Goal: Task Accomplishment & Management: Use online tool/utility

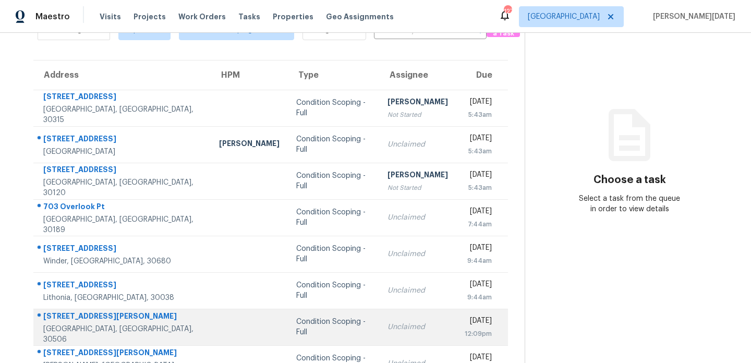
scroll to position [180, 0]
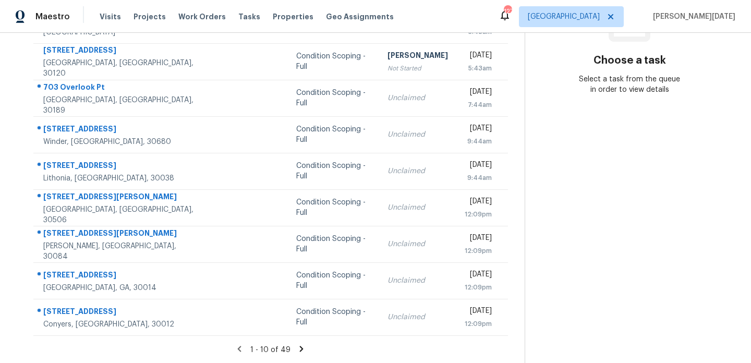
click at [300, 348] on icon at bounding box center [302, 349] width 4 height 6
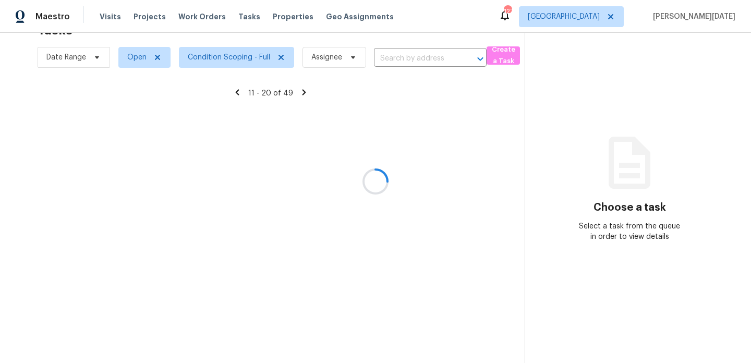
scroll to position [33, 0]
click at [228, 58] on div at bounding box center [375, 181] width 751 height 363
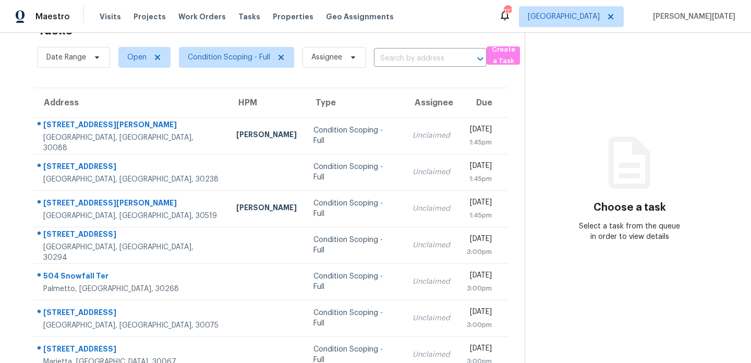
scroll to position [180, 0]
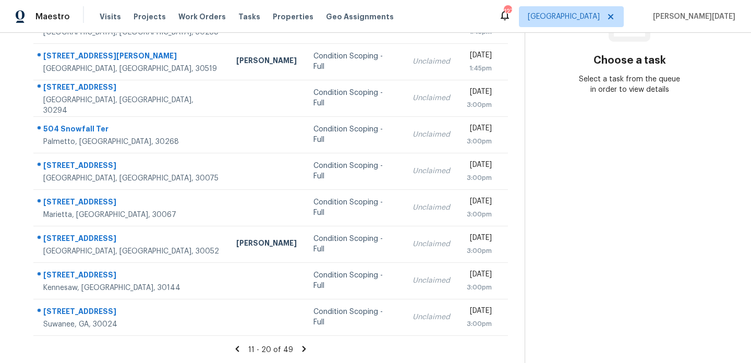
click at [236, 58] on div "Scott Smathers" at bounding box center [266, 61] width 61 height 13
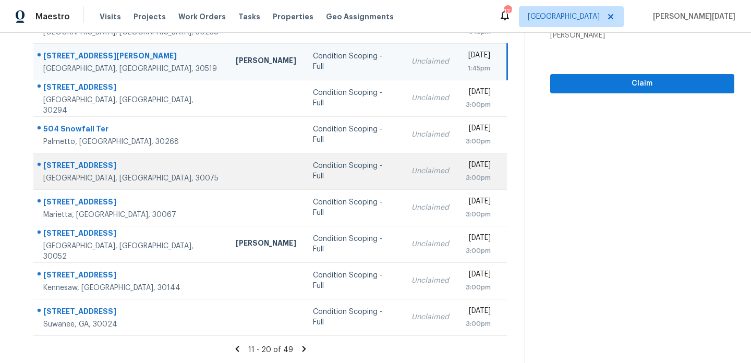
scroll to position [58, 0]
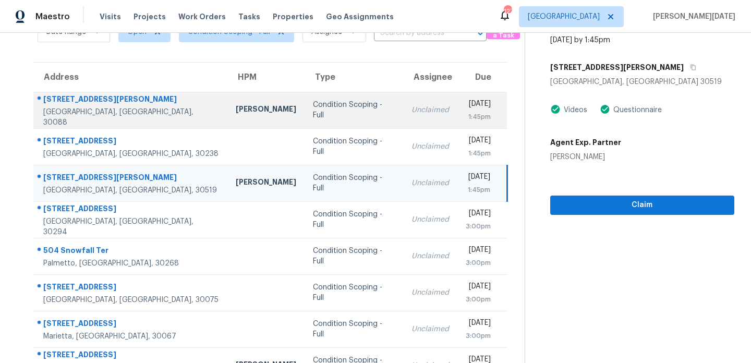
click at [412, 115] on div "Unclaimed" at bounding box center [431, 110] width 38 height 10
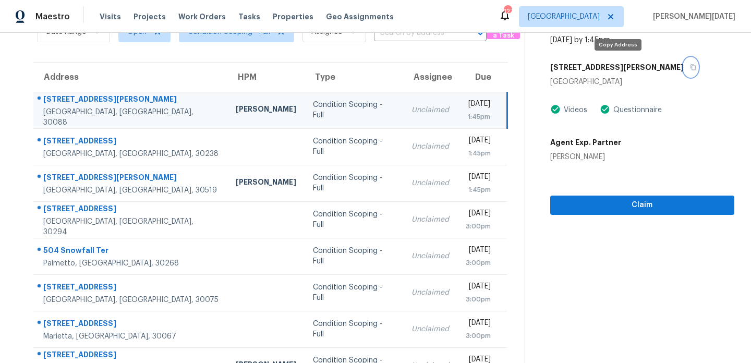
click at [690, 66] on icon "button" at bounding box center [693, 67] width 6 height 6
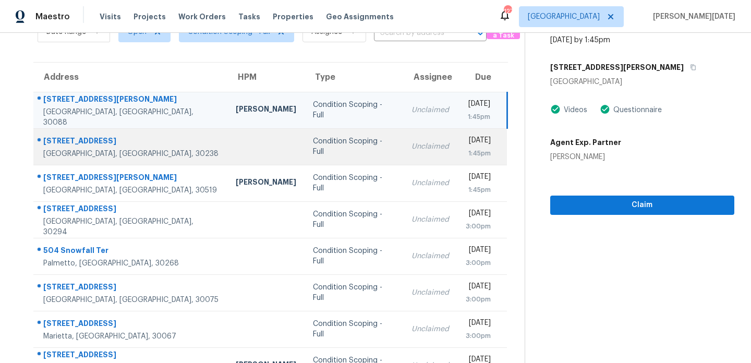
click at [403, 138] on td "Unclaimed" at bounding box center [430, 146] width 54 height 37
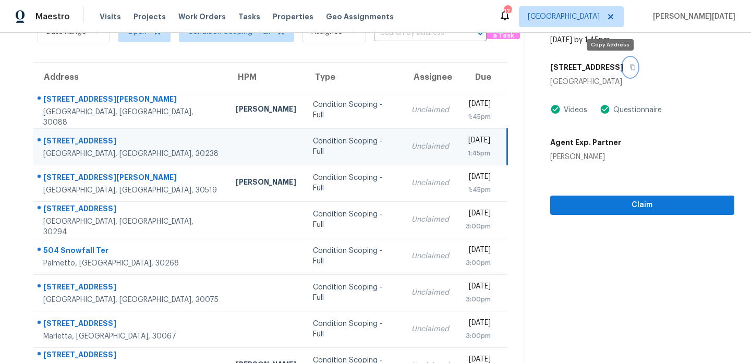
click at [630, 67] on icon "button" at bounding box center [633, 67] width 6 height 6
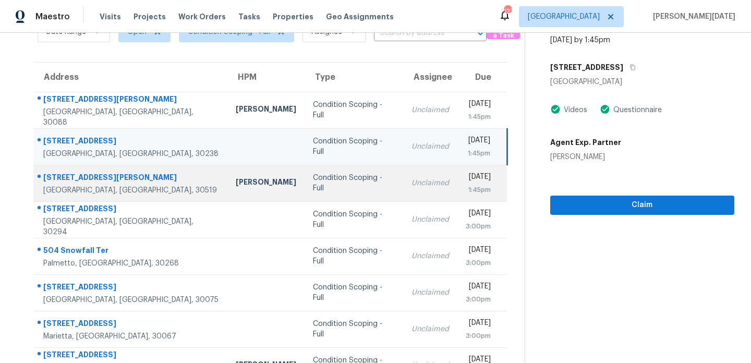
click at [466, 188] on div "1:45pm" at bounding box center [478, 190] width 25 height 10
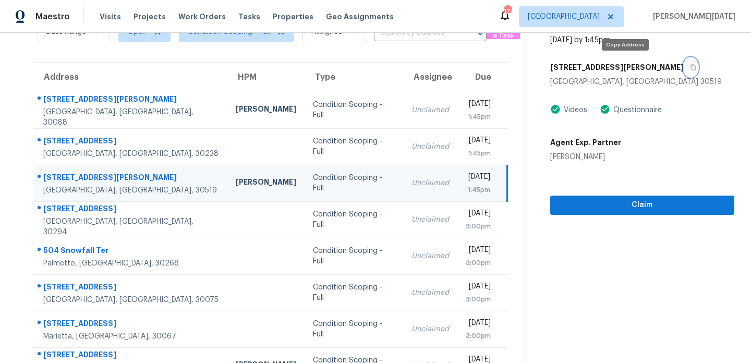
click at [684, 67] on button "button" at bounding box center [691, 67] width 14 height 19
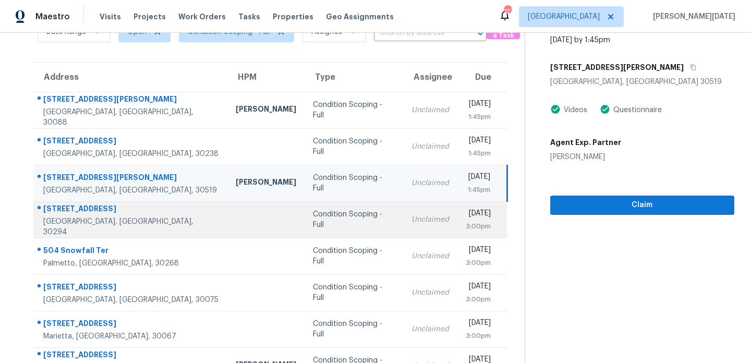
click at [403, 233] on td "Unclaimed" at bounding box center [430, 219] width 54 height 37
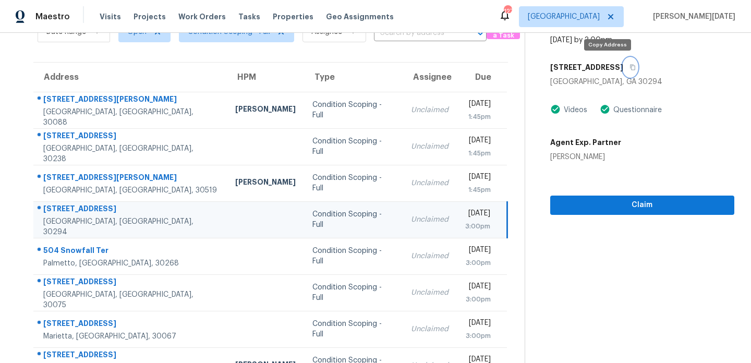
click at [630, 67] on icon "button" at bounding box center [633, 67] width 6 height 6
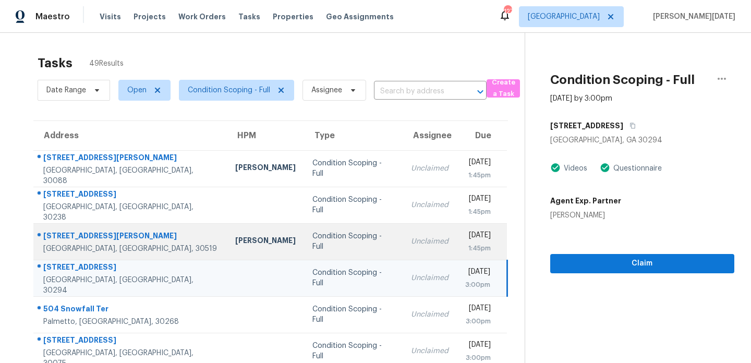
scroll to position [180, 0]
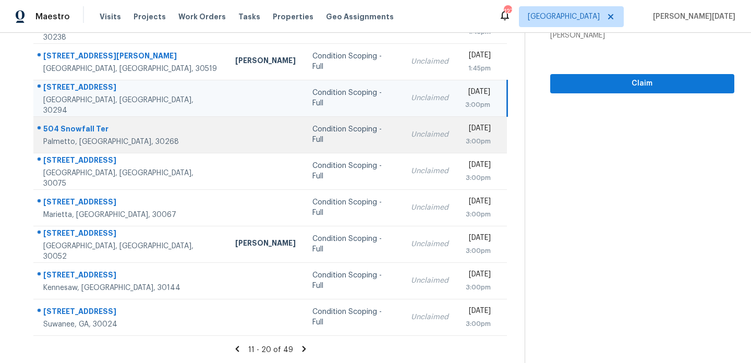
click at [403, 144] on td "Unclaimed" at bounding box center [430, 134] width 54 height 37
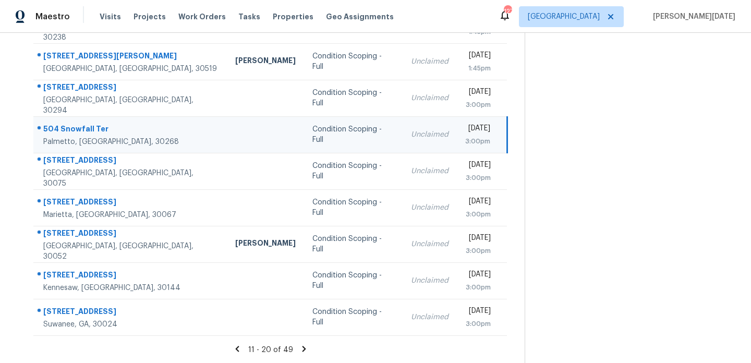
scroll to position [19, 0]
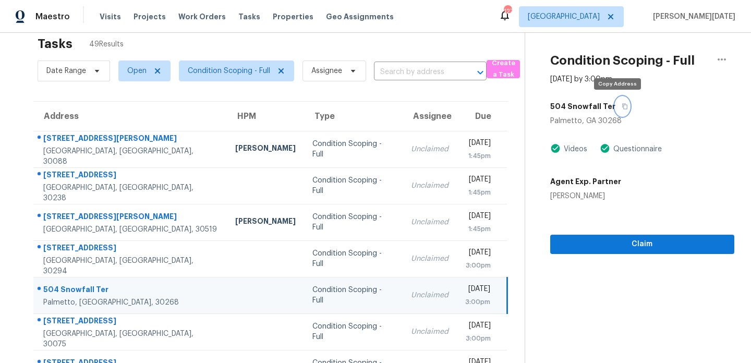
click at [622, 105] on icon "button" at bounding box center [624, 107] width 5 height 6
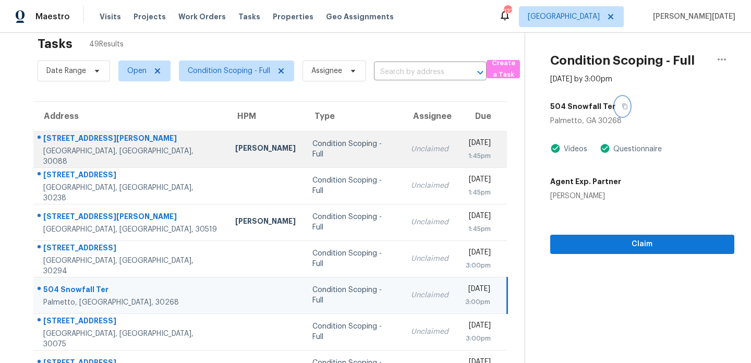
scroll to position [180, 0]
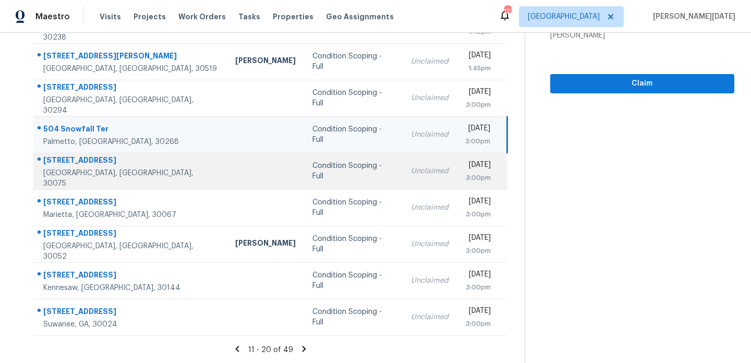
click at [336, 179] on td "Condition Scoping - Full" at bounding box center [353, 171] width 99 height 37
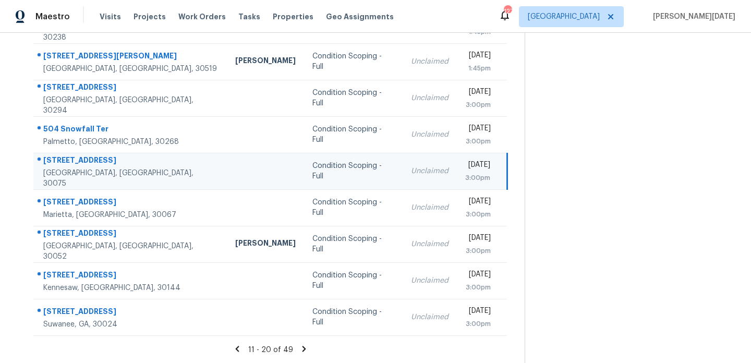
scroll to position [0, 0]
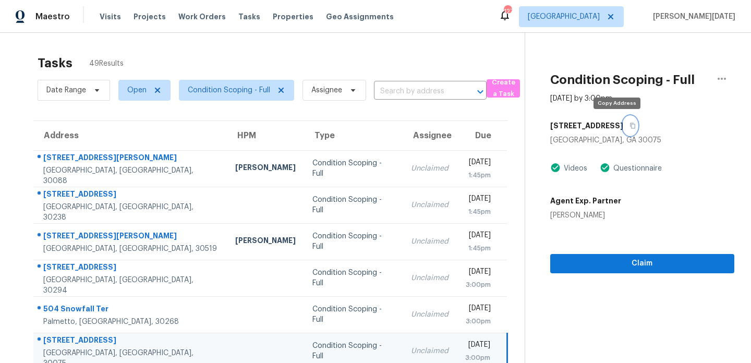
click at [630, 127] on icon "button" at bounding box center [632, 126] width 5 height 6
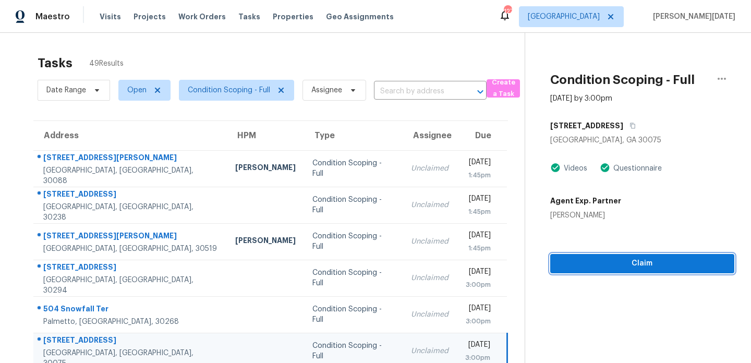
click at [567, 256] on button "Claim" at bounding box center [642, 263] width 184 height 19
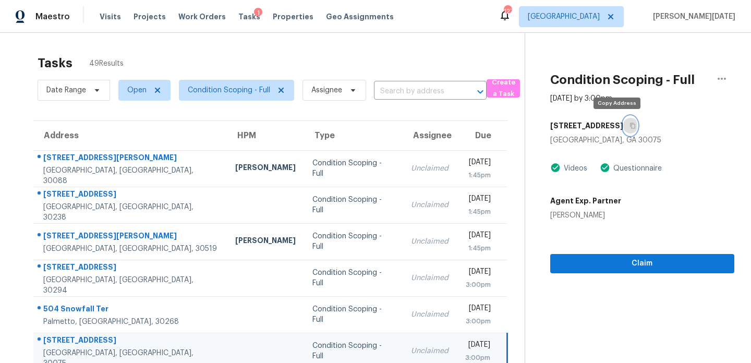
click at [630, 125] on icon "button" at bounding box center [633, 126] width 6 height 6
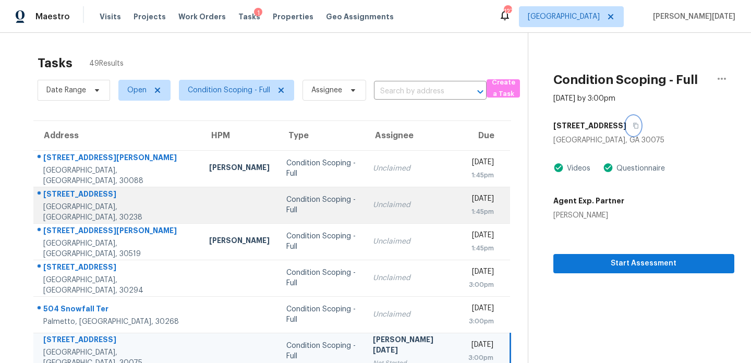
scroll to position [180, 0]
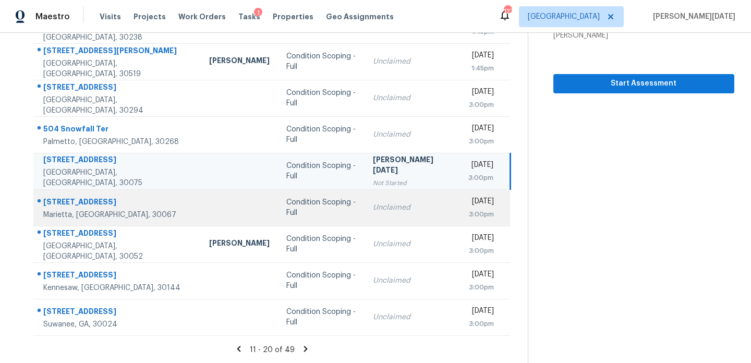
click at [373, 216] on td "Unclaimed" at bounding box center [412, 207] width 95 height 37
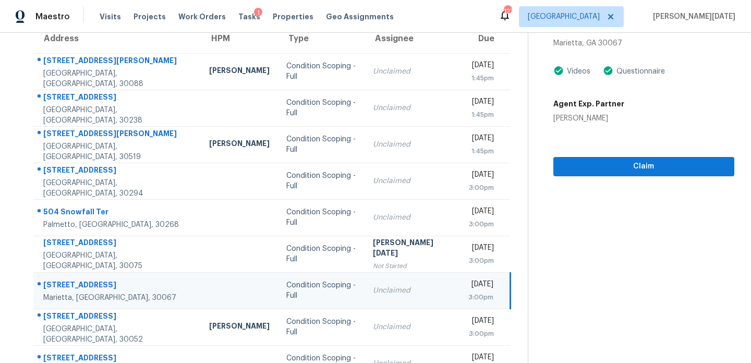
scroll to position [0, 0]
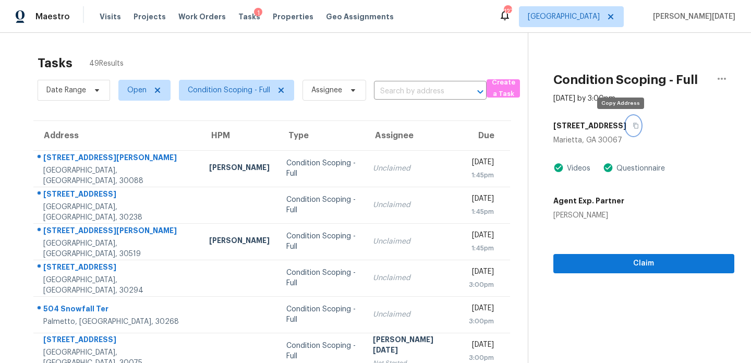
click at [633, 125] on icon "button" at bounding box center [636, 126] width 6 height 6
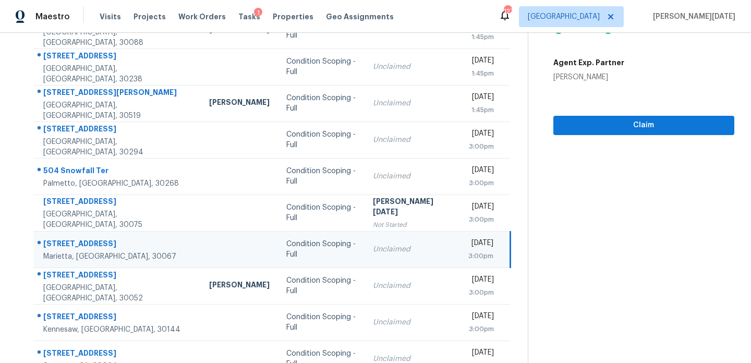
scroll to position [90, 0]
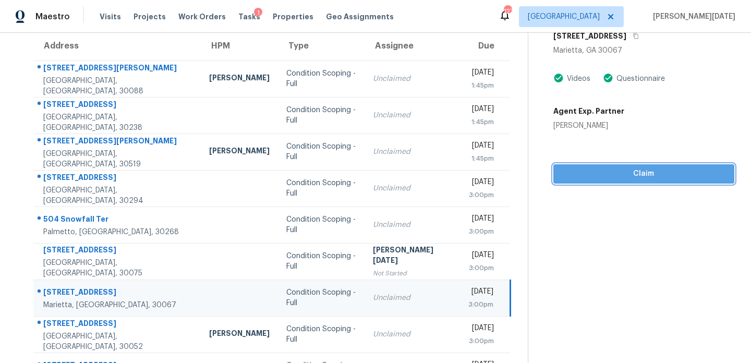
click at [642, 178] on span "Claim" at bounding box center [644, 173] width 164 height 13
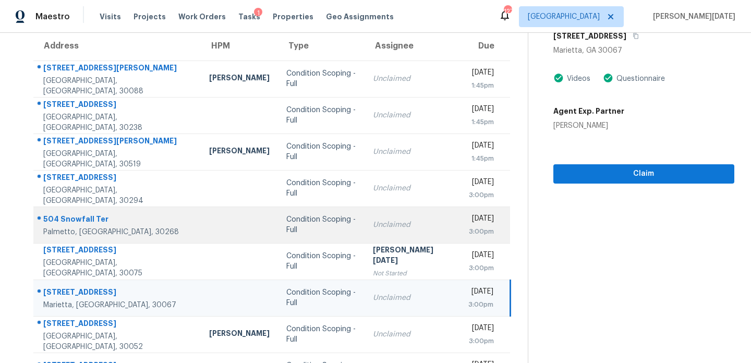
scroll to position [180, 0]
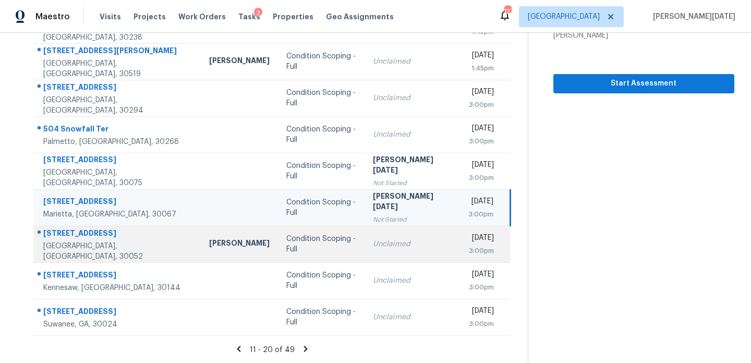
click at [319, 237] on td "Condition Scoping - Full" at bounding box center [321, 244] width 86 height 37
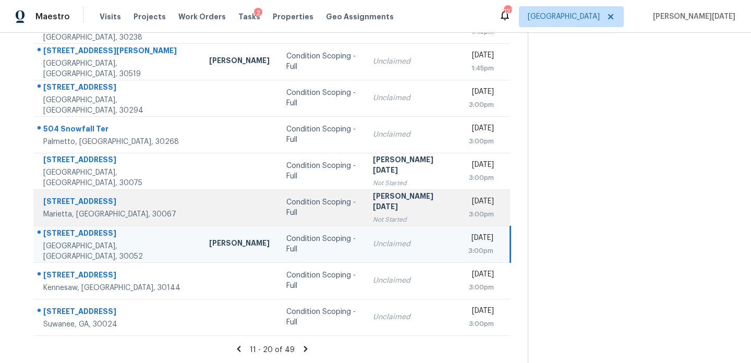
scroll to position [0, 0]
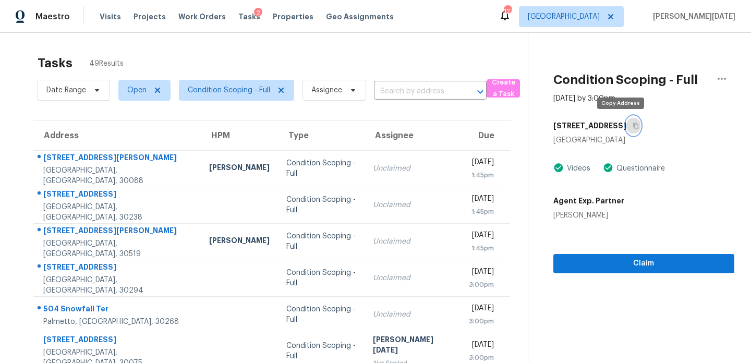
click at [633, 125] on icon "button" at bounding box center [636, 126] width 6 height 6
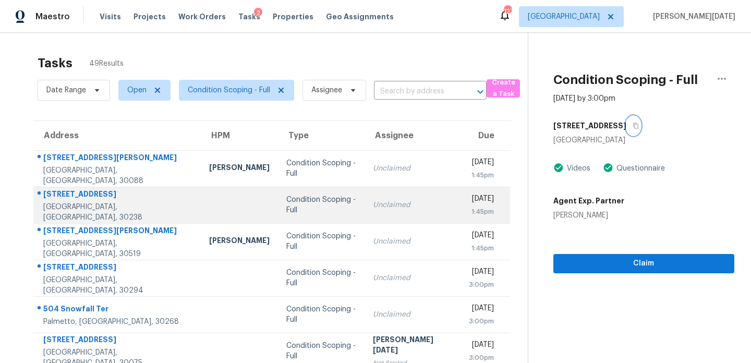
scroll to position [180, 0]
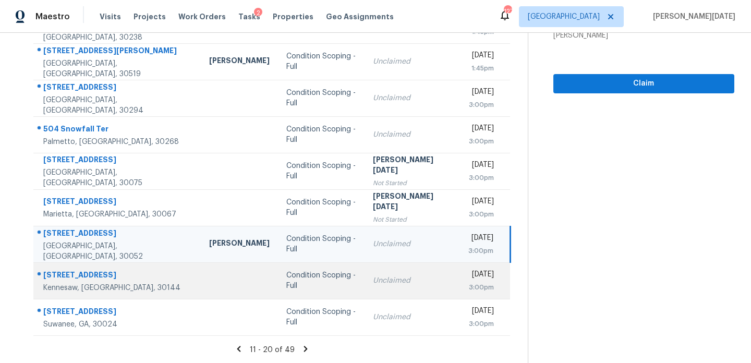
click at [346, 288] on td "Condition Scoping - Full" at bounding box center [321, 280] width 86 height 37
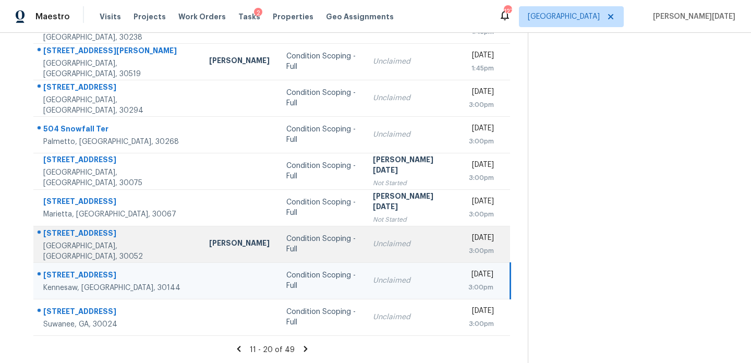
scroll to position [0, 0]
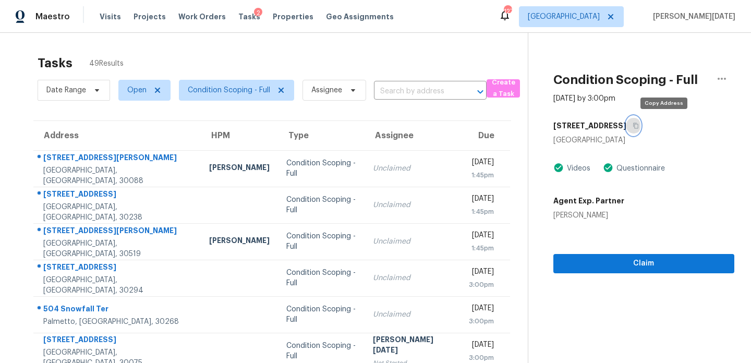
click at [639, 125] on icon "button" at bounding box center [636, 126] width 6 height 6
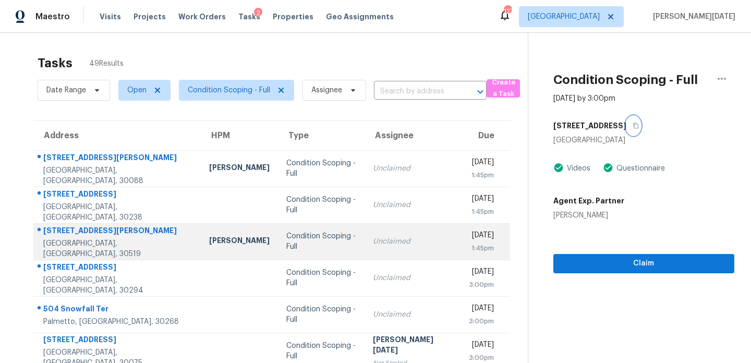
scroll to position [180, 0]
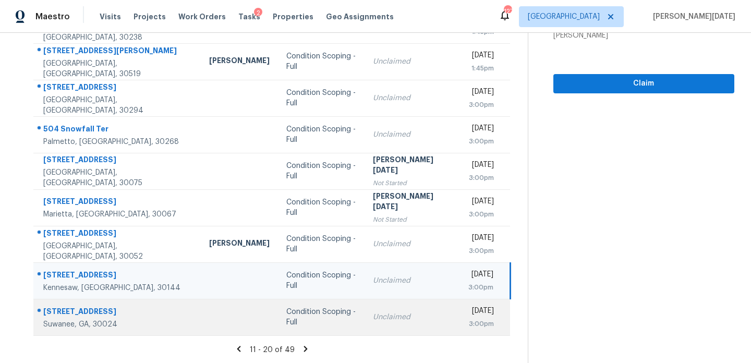
click at [369, 324] on td "Unclaimed" at bounding box center [412, 317] width 95 height 37
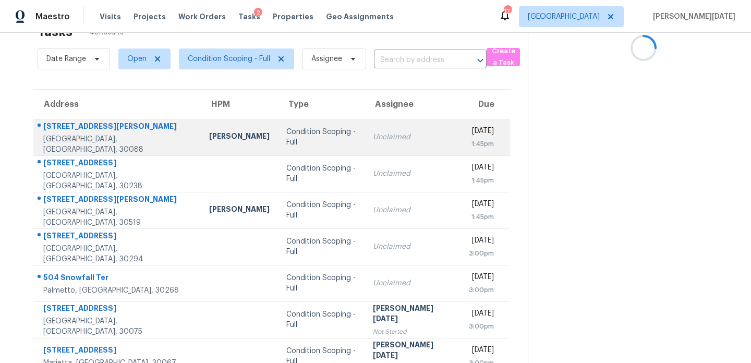
scroll to position [0, 0]
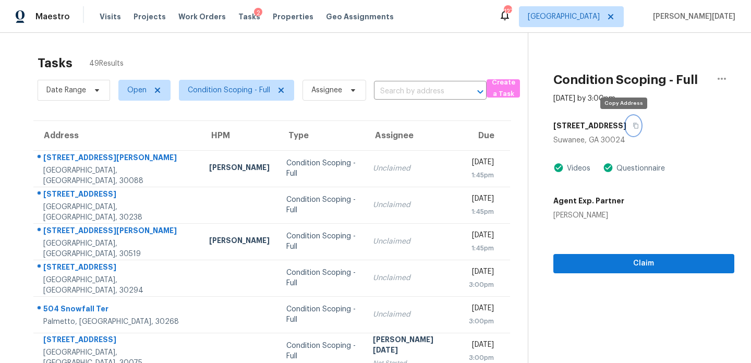
click at [633, 124] on icon "button" at bounding box center [636, 126] width 6 height 6
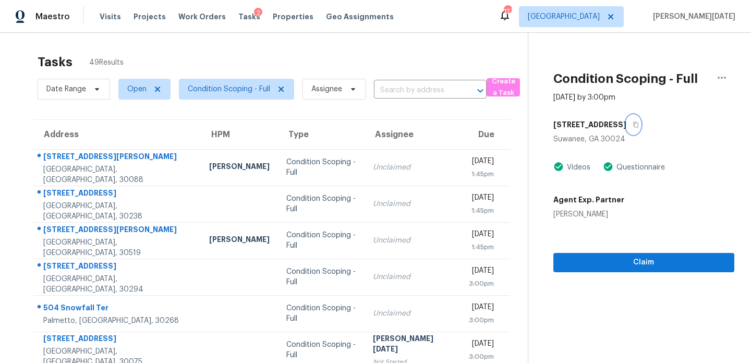
scroll to position [180, 0]
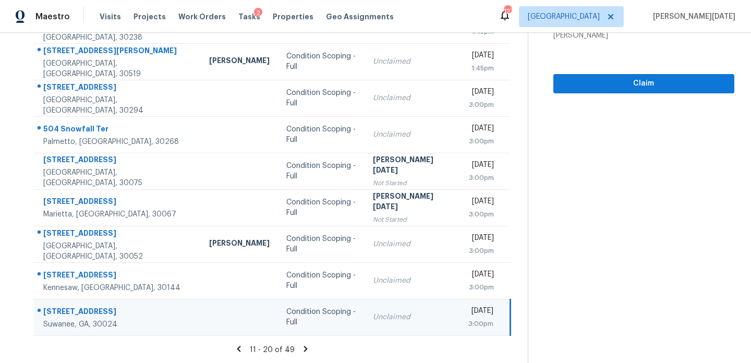
click at [304, 348] on icon at bounding box center [306, 349] width 4 height 6
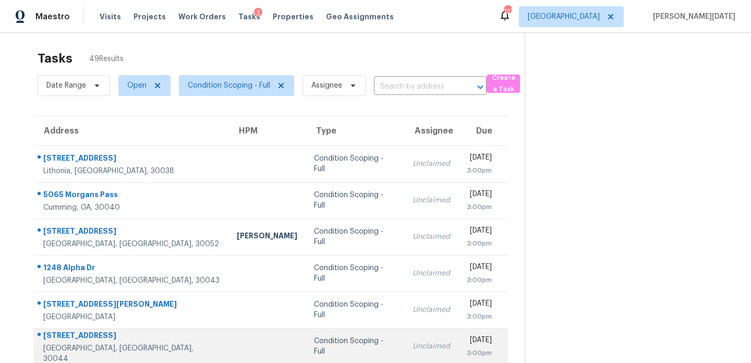
scroll to position [0, 0]
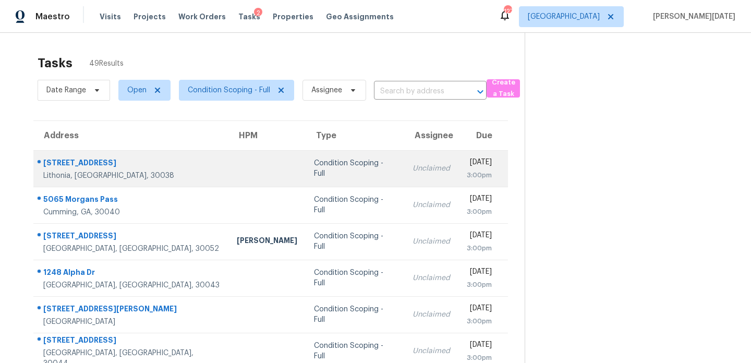
click at [413, 165] on div "Unclaimed" at bounding box center [432, 168] width 38 height 10
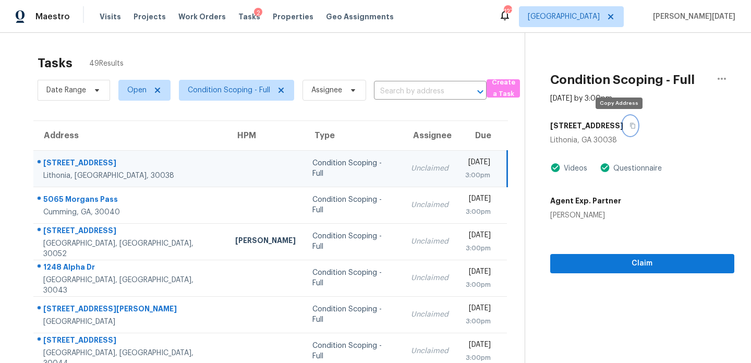
click at [630, 126] on icon "button" at bounding box center [633, 126] width 6 height 6
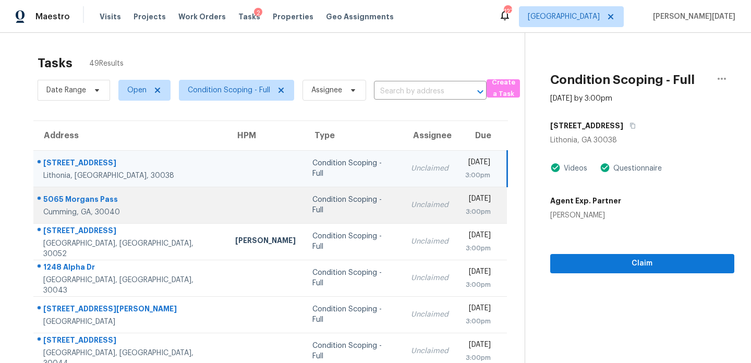
click at [465, 201] on div "Tue, Sep 2nd 2025" at bounding box center [478, 200] width 26 height 13
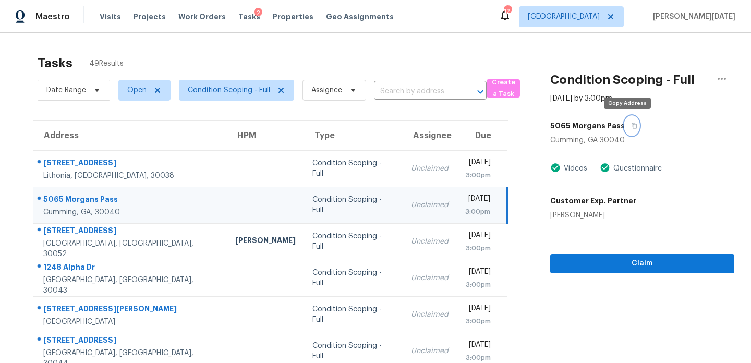
click at [632, 125] on icon "button" at bounding box center [634, 126] width 5 height 6
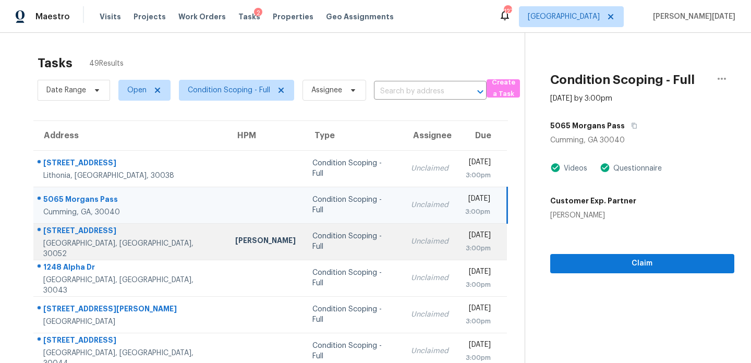
click at [403, 228] on td "Unclaimed" at bounding box center [430, 241] width 54 height 37
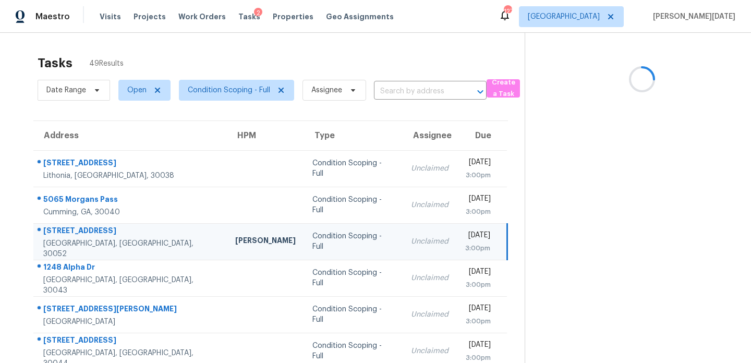
click at [657, 129] on section at bounding box center [630, 288] width 210 height 511
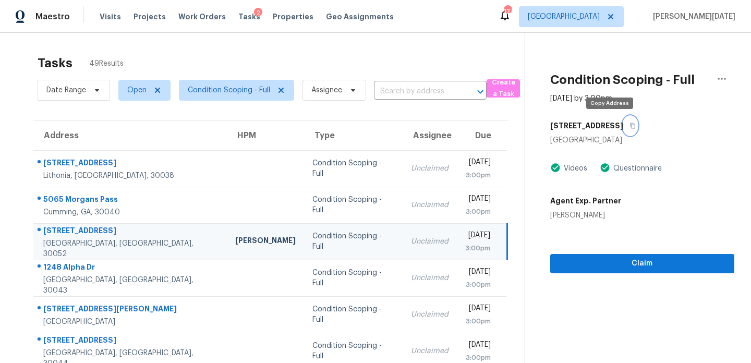
click at [630, 127] on icon "button" at bounding box center [633, 126] width 6 height 6
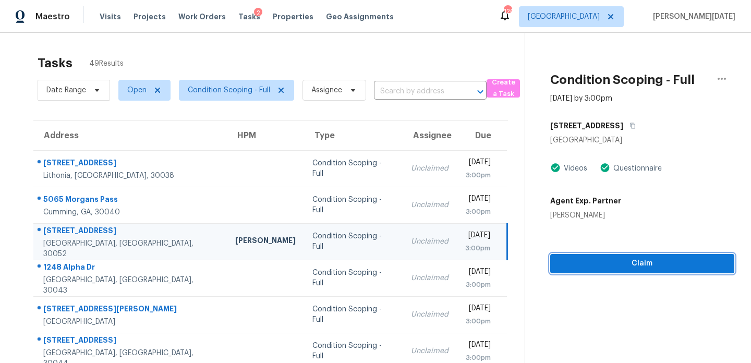
click at [571, 258] on span "Claim" at bounding box center [642, 263] width 167 height 13
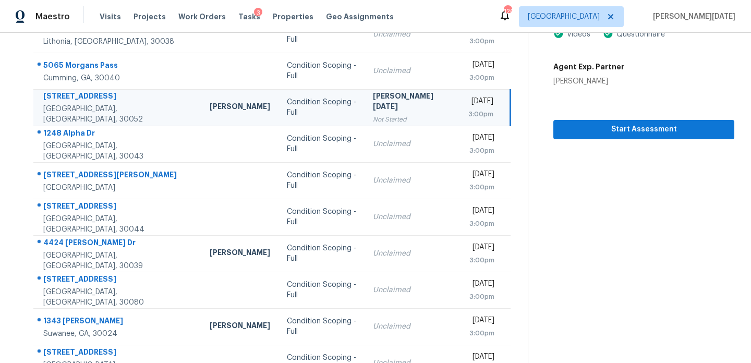
scroll to position [99, 0]
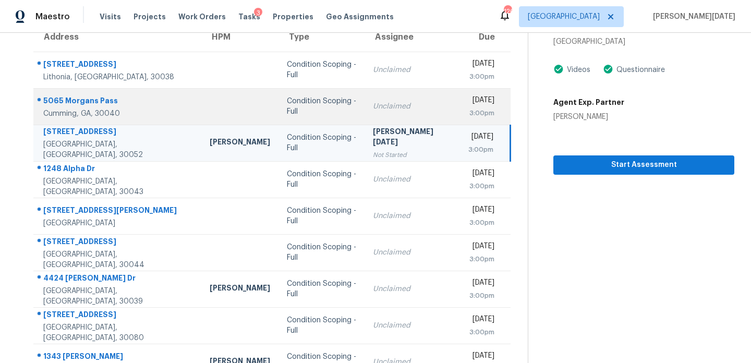
click at [460, 108] on td "Tue, Sep 2nd 2025 3:00pm" at bounding box center [485, 106] width 51 height 37
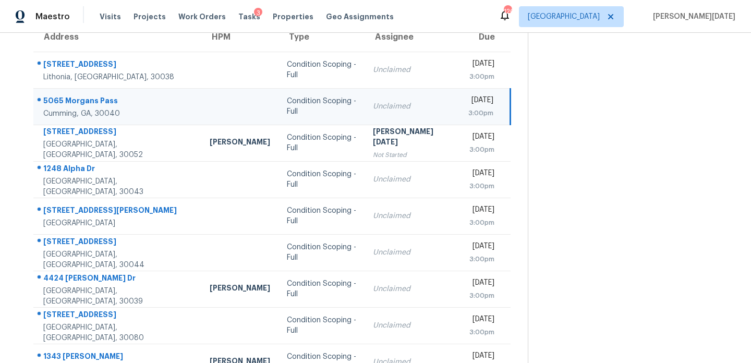
click at [460, 108] on td "Tue, Sep 2nd 2025 3:00pm" at bounding box center [485, 106] width 51 height 37
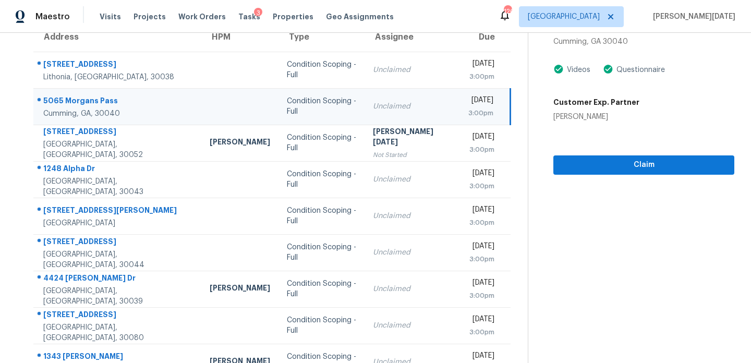
click at [460, 108] on td "Tue, Sep 2nd 2025 3:00pm" at bounding box center [485, 106] width 51 height 37
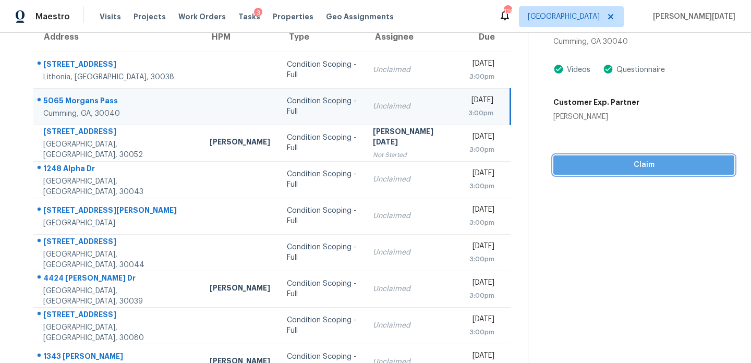
click at [595, 158] on button "Claim" at bounding box center [643, 164] width 181 height 19
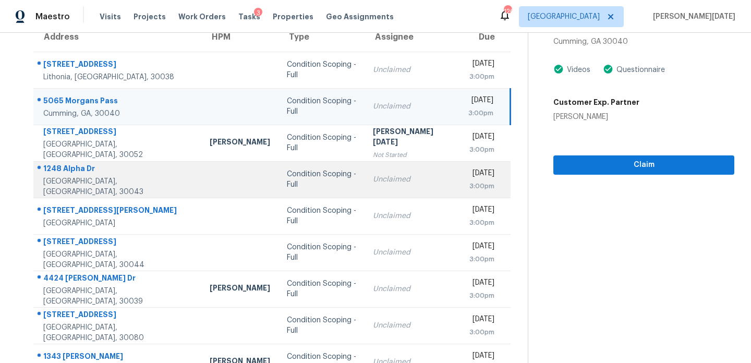
click at [468, 179] on div "Tue, Sep 2nd 2025" at bounding box center [481, 174] width 26 height 13
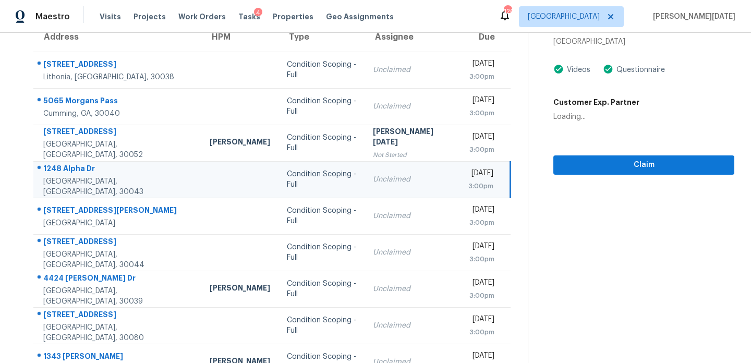
scroll to position [19, 0]
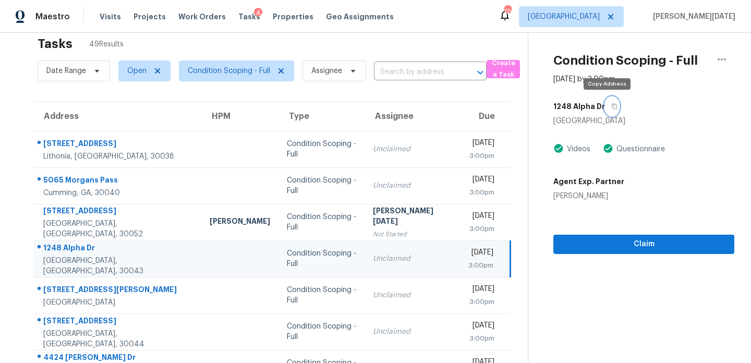
click at [611, 103] on icon "button" at bounding box center [614, 106] width 6 height 6
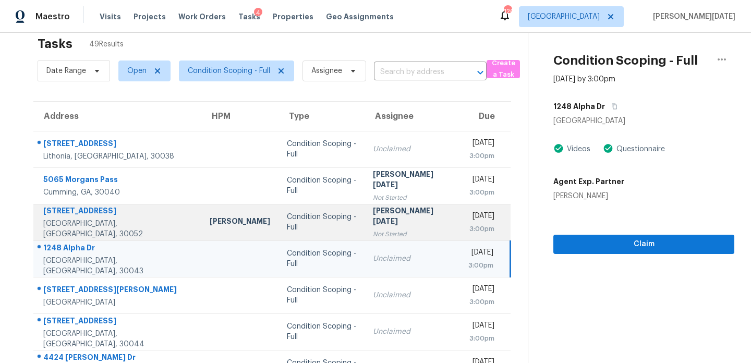
click at [468, 230] on div "3:00pm" at bounding box center [481, 229] width 26 height 10
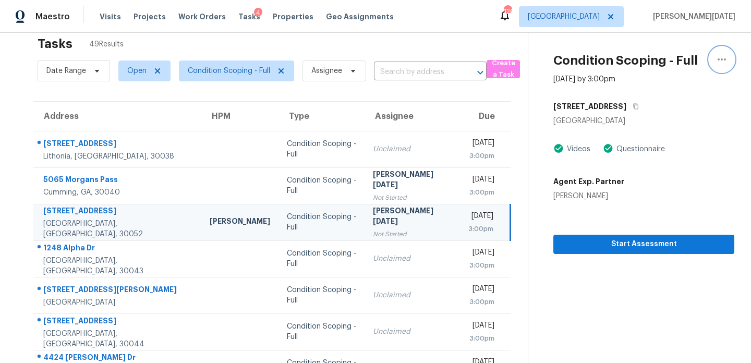
click at [719, 58] on icon "button" at bounding box center [722, 59] width 13 height 13
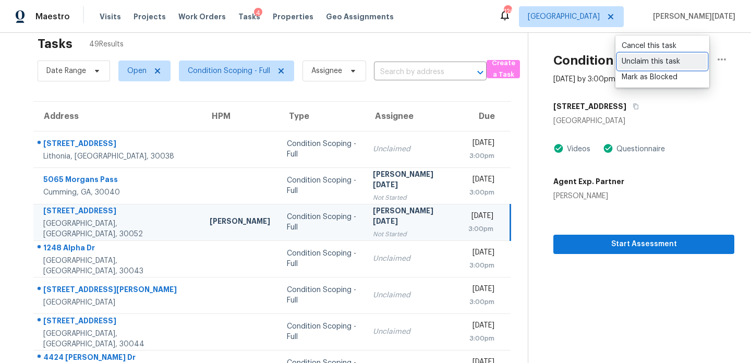
click at [671, 62] on div "Unclaim this task" at bounding box center [662, 61] width 81 height 10
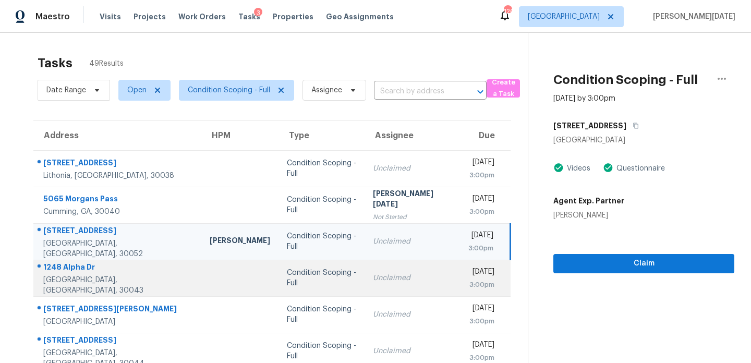
scroll to position [180, 0]
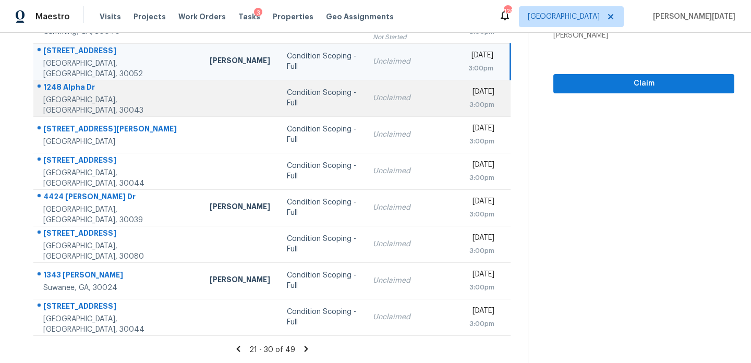
click at [310, 105] on td "Condition Scoping - Full" at bounding box center [322, 98] width 86 height 37
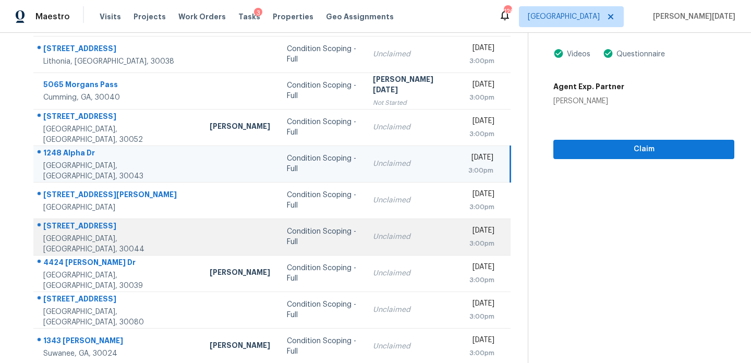
scroll to position [147, 0]
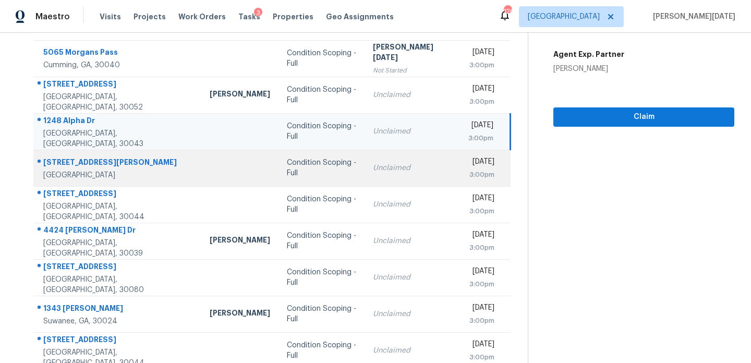
click at [406, 170] on td "Unclaimed" at bounding box center [412, 168] width 95 height 37
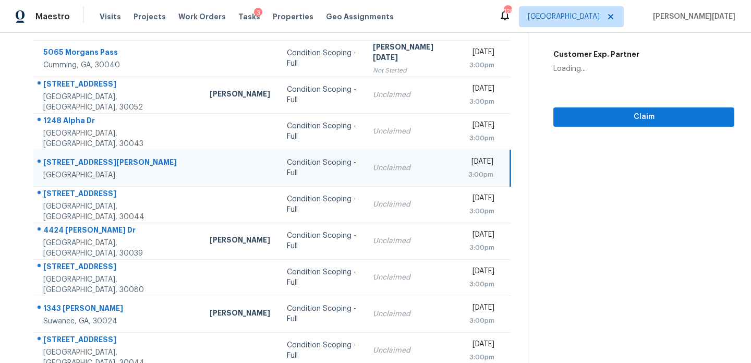
scroll to position [0, 0]
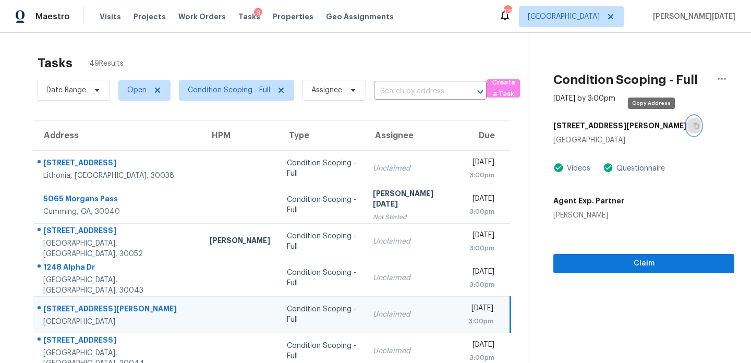
click at [687, 130] on button "button" at bounding box center [694, 125] width 14 height 19
click at [693, 124] on icon "button" at bounding box center [696, 126] width 6 height 6
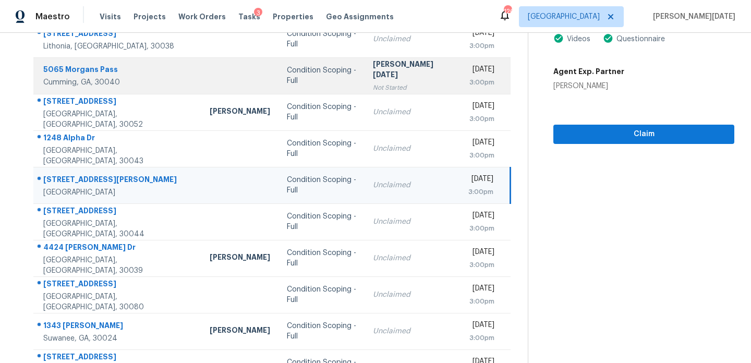
scroll to position [130, 0]
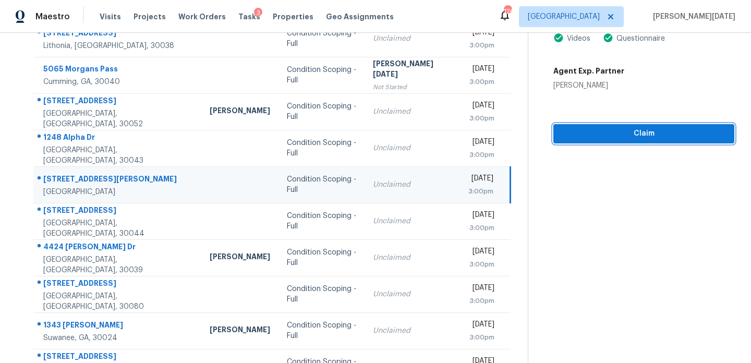
click at [572, 136] on span "Claim" at bounding box center [644, 133] width 164 height 13
